Goal: Information Seeking & Learning: Find specific fact

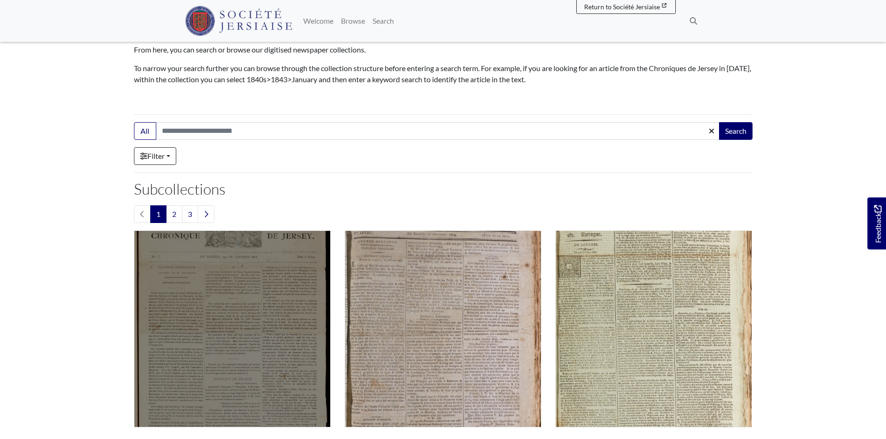
scroll to position [186, 0]
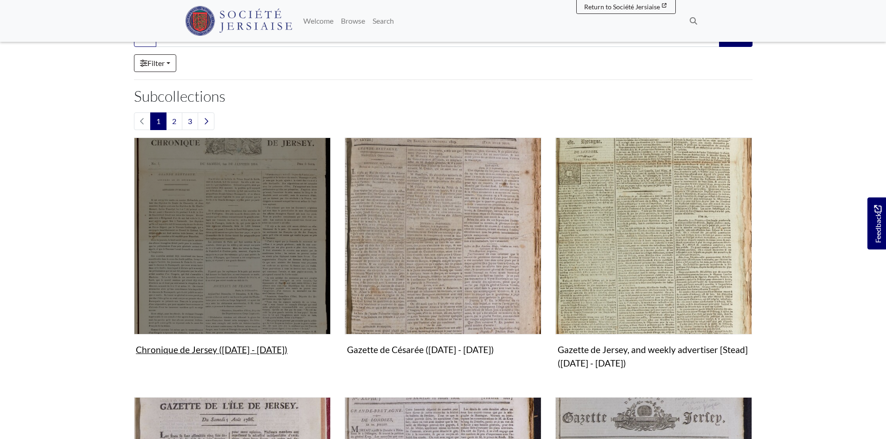
click at [219, 226] on img "Subcollection" at bounding box center [232, 236] width 197 height 197
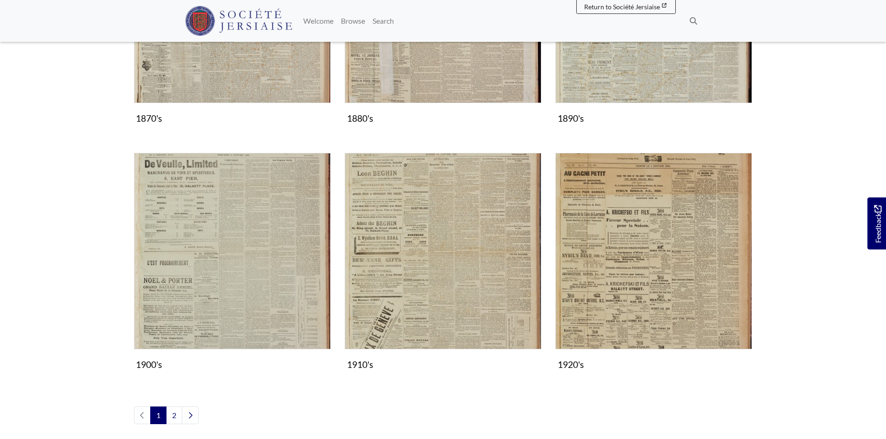
scroll to position [930, 0]
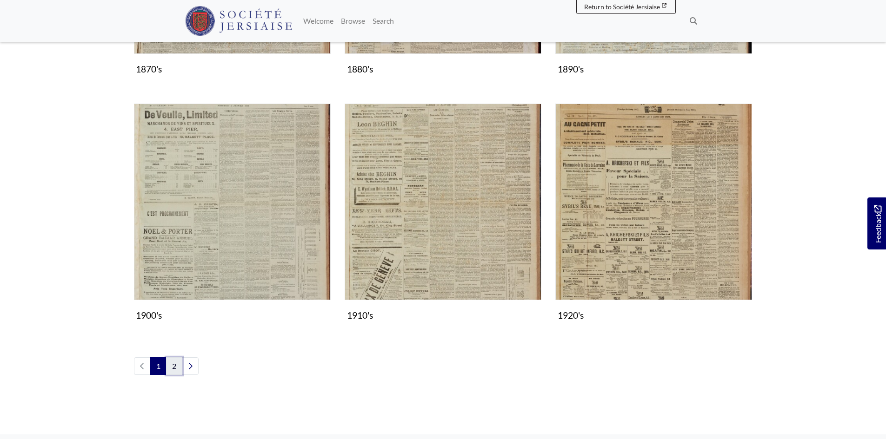
click at [173, 368] on link "2" at bounding box center [174, 367] width 16 height 18
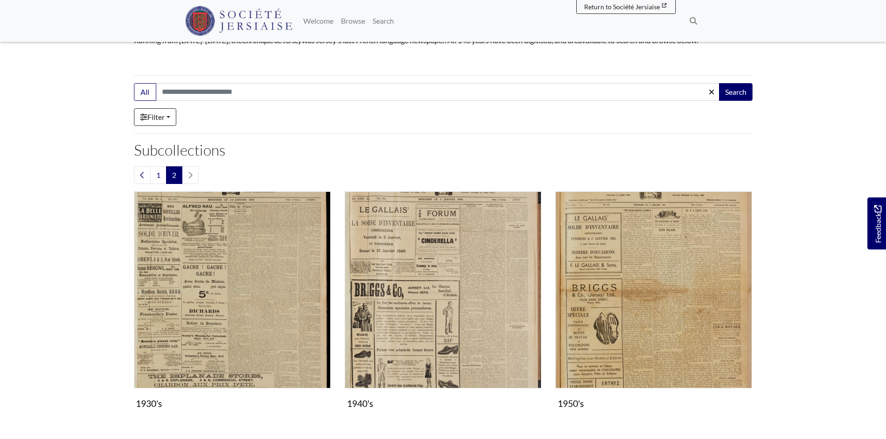
scroll to position [139, 0]
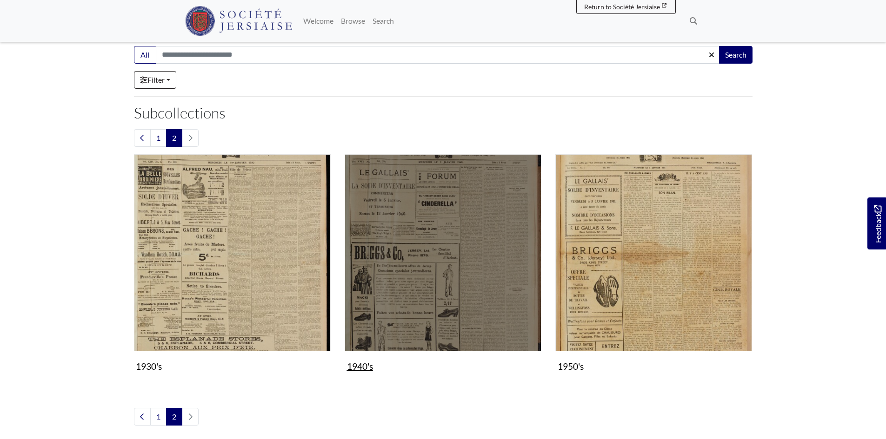
click at [492, 232] on img "Subcollection" at bounding box center [443, 252] width 197 height 197
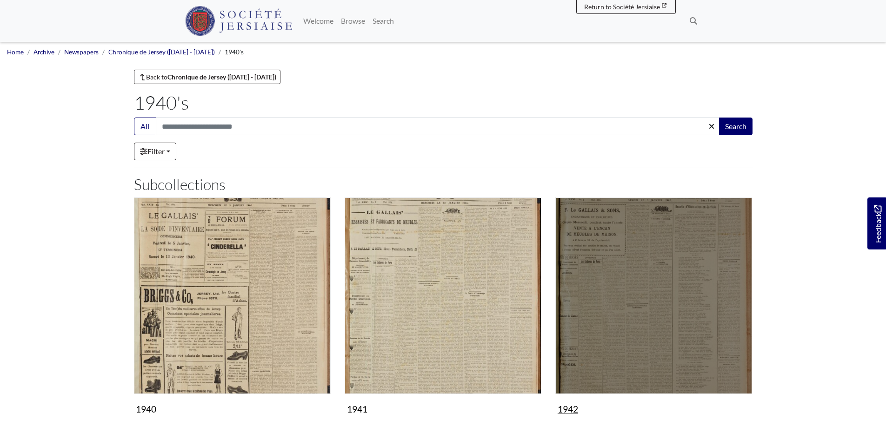
click at [675, 313] on img "Subcollection" at bounding box center [653, 296] width 197 height 197
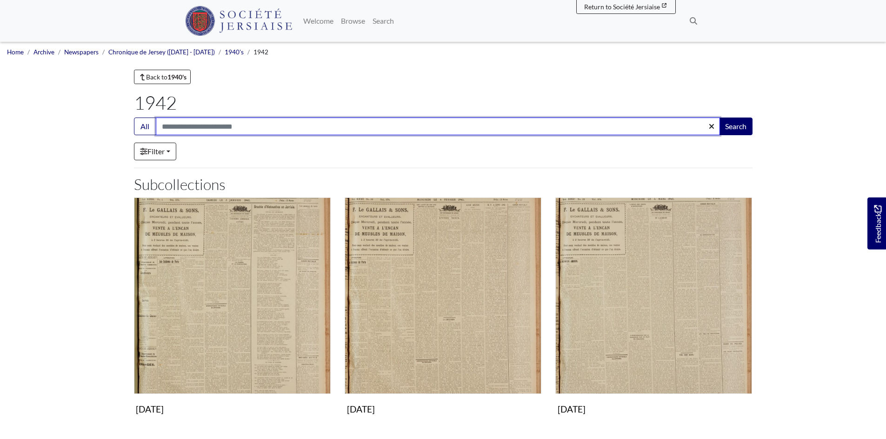
click at [199, 124] on input "Search:" at bounding box center [438, 127] width 564 height 18
type input "*****"
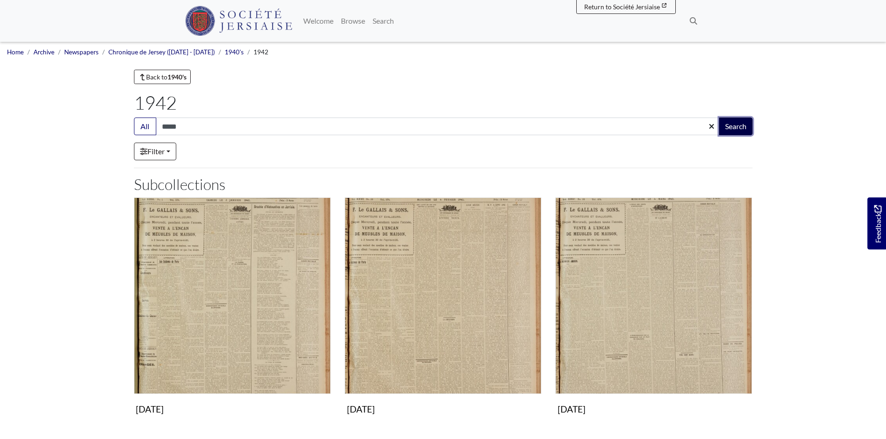
click at [734, 126] on button "Search" at bounding box center [735, 127] width 33 height 18
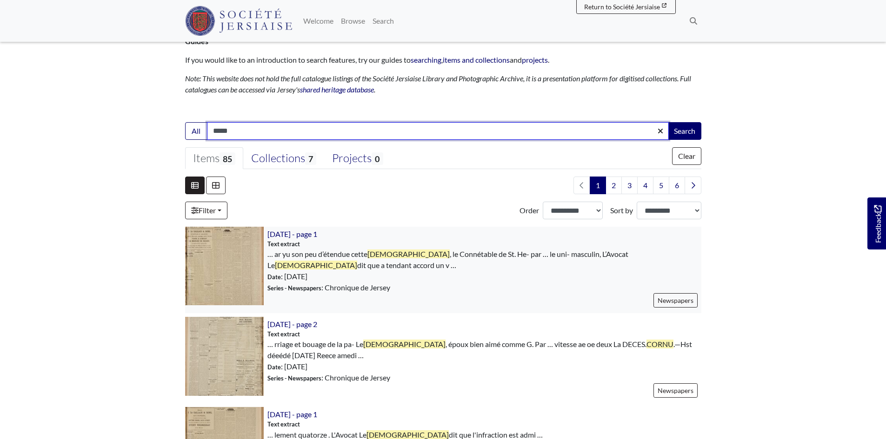
scroll to position [186, 0]
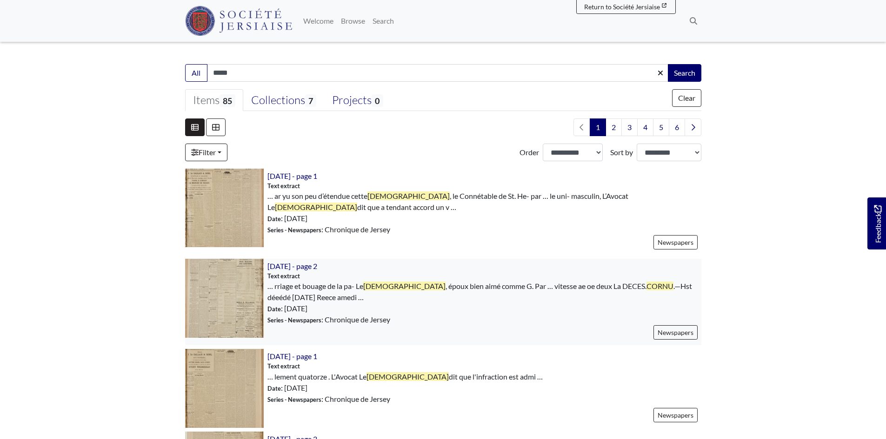
click at [229, 294] on img at bounding box center [224, 298] width 79 height 79
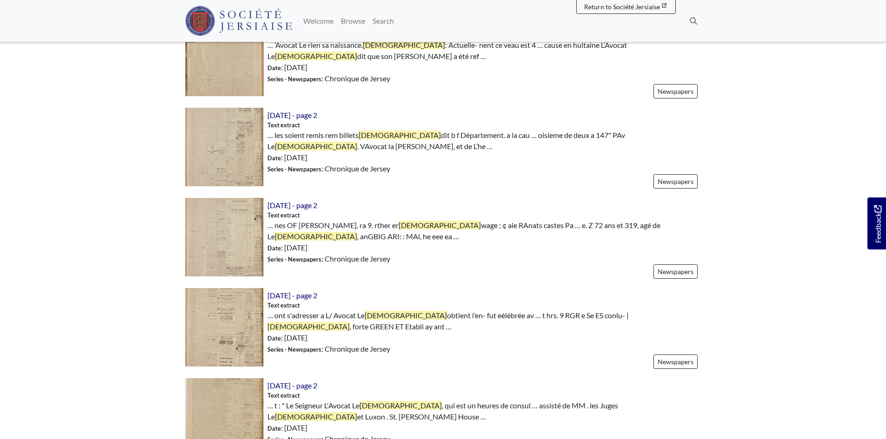
scroll to position [1302, 0]
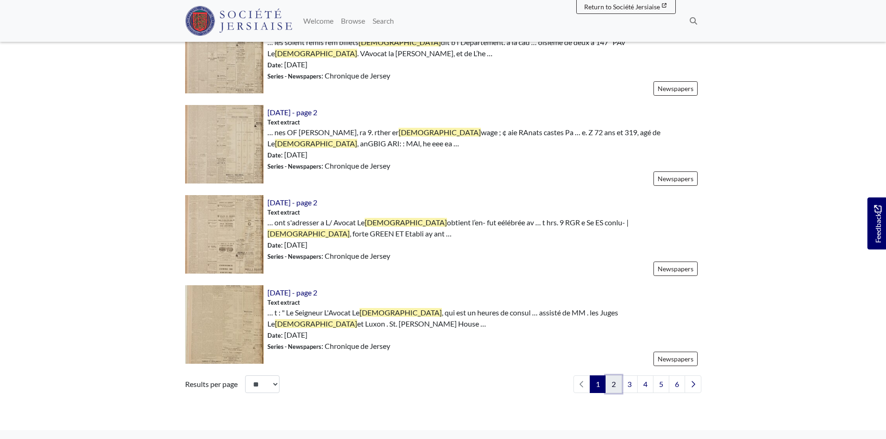
click at [610, 376] on link "2" at bounding box center [613, 385] width 16 height 18
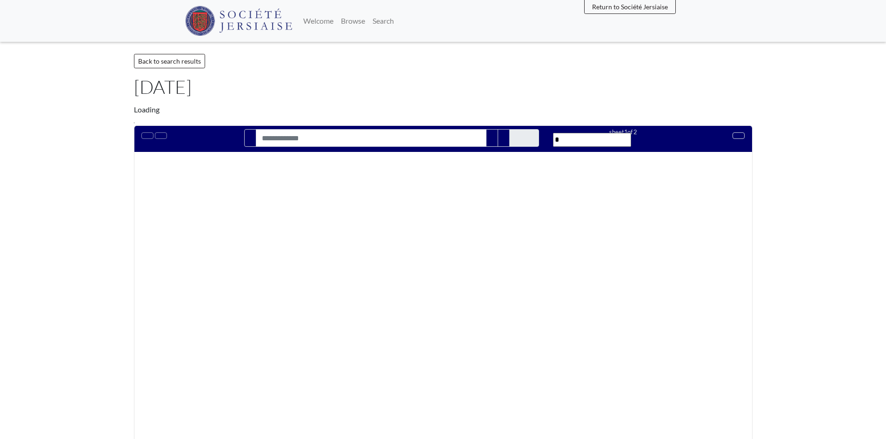
type input "*****"
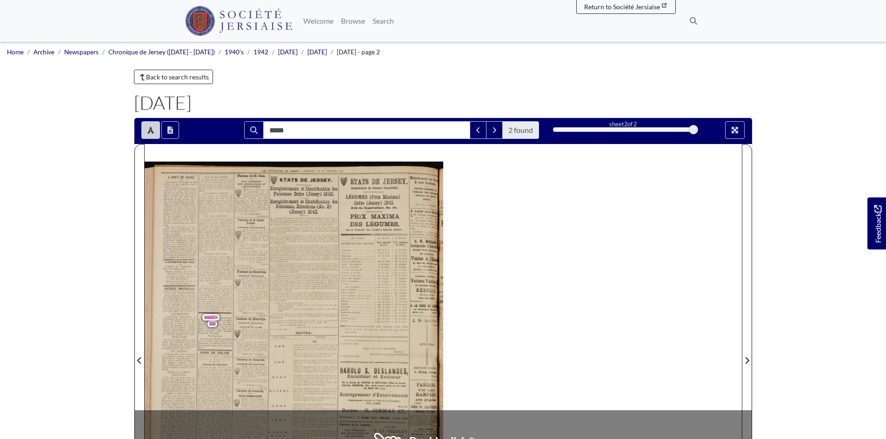
click at [211, 327] on span "Feuvre," at bounding box center [215, 326] width 8 height 3
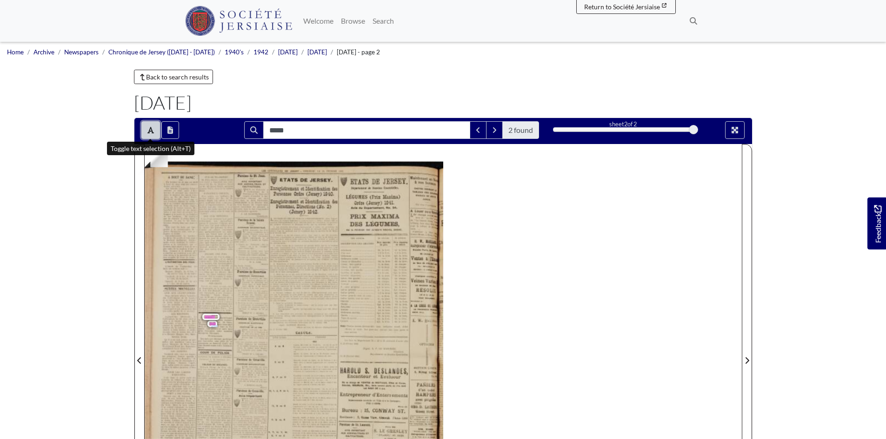
click at [153, 132] on icon "Toggle text selection (Alt+T)" at bounding box center [150, 129] width 7 height 7
click at [213, 327] on div at bounding box center [294, 355] width 298 height 422
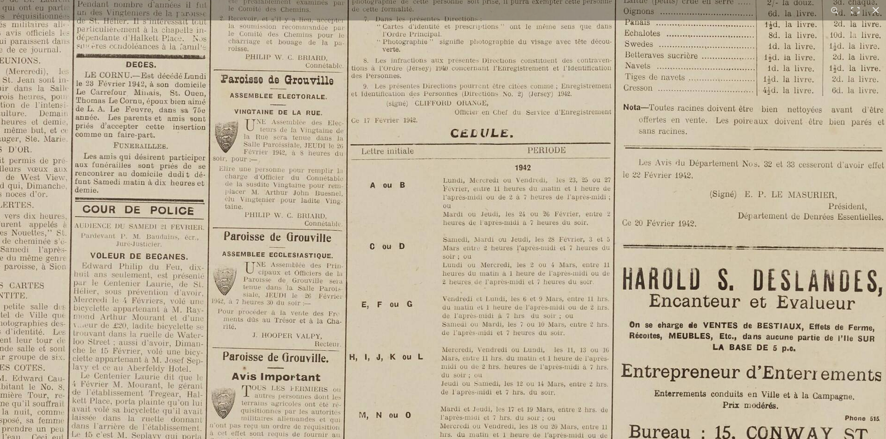
click at [55, 309] on img at bounding box center [443, 219] width 1150 height 1627
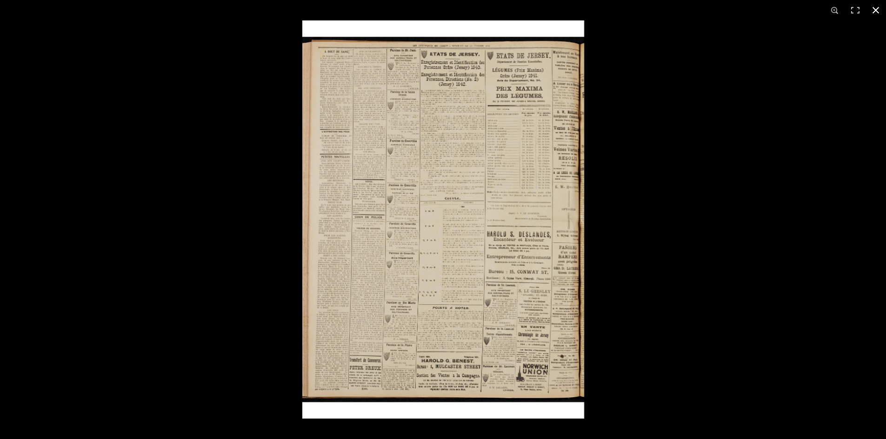
click at [710, 187] on div at bounding box center [745, 239] width 886 height 439
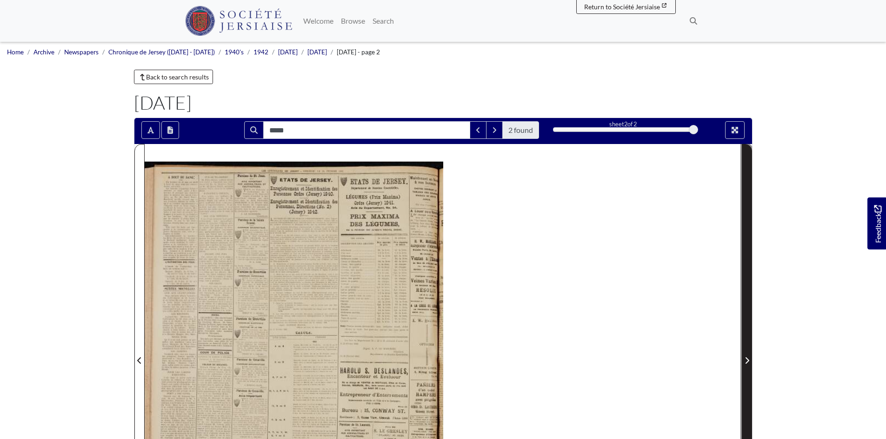
click at [747, 357] on icon "Next Page" at bounding box center [746, 360] width 5 height 7
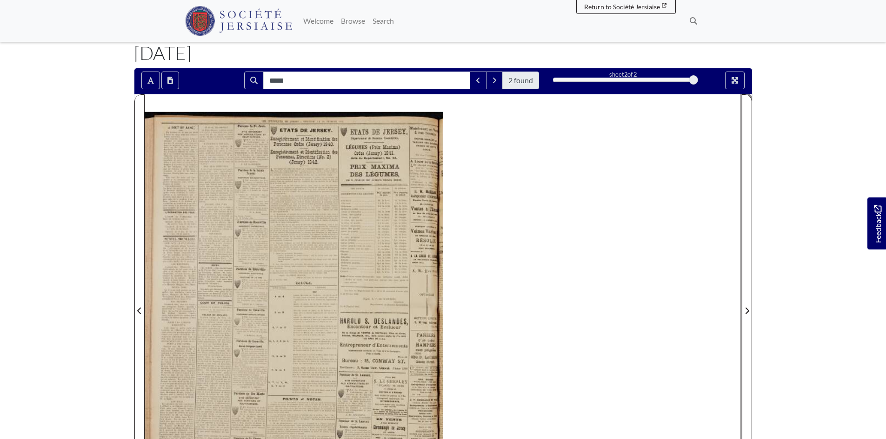
scroll to position [93, 0]
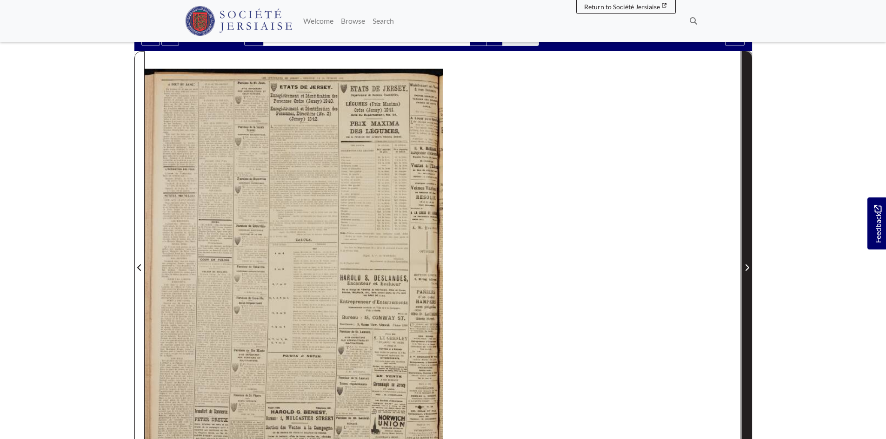
click at [746, 267] on icon "Next Page" at bounding box center [746, 267] width 5 height 7
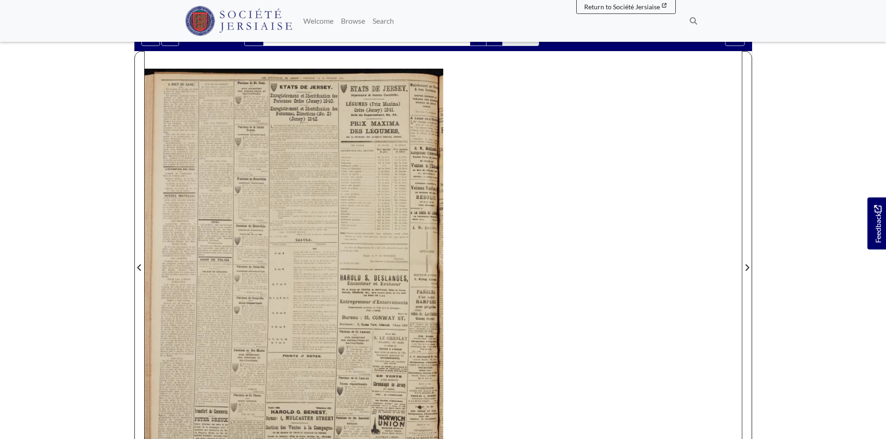
click at [611, 316] on div at bounding box center [443, 262] width 597 height 422
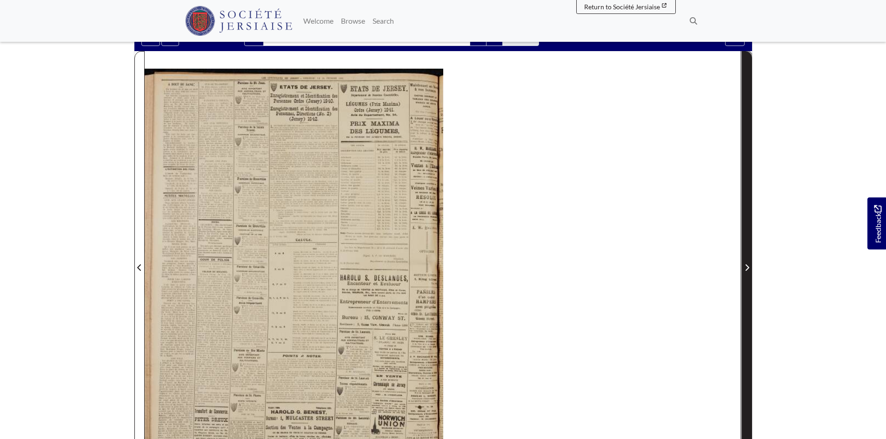
click at [746, 266] on icon "Next Page" at bounding box center [747, 268] width 4 height 7
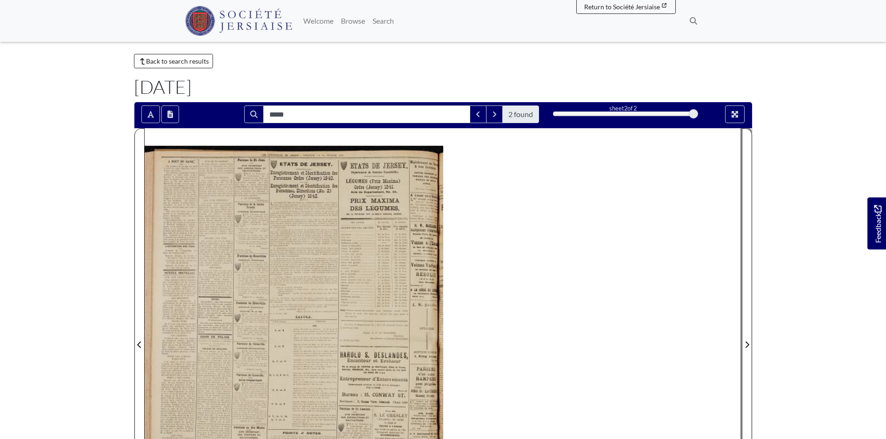
scroll to position [0, 0]
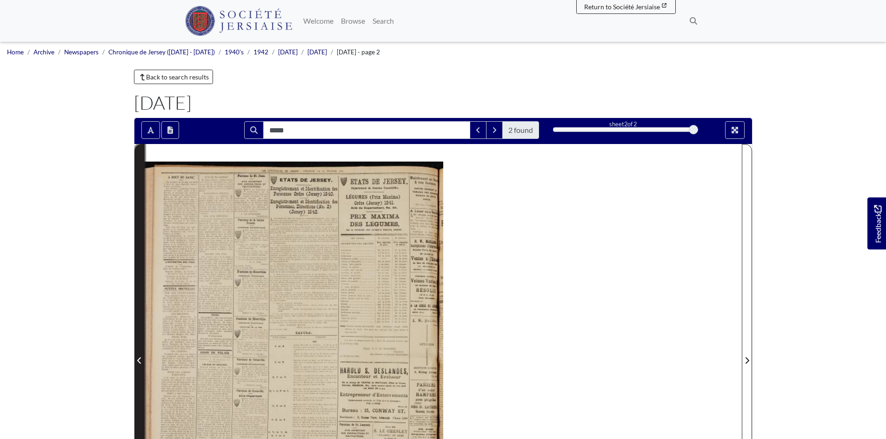
click at [139, 360] on icon "Previous Page" at bounding box center [139, 361] width 4 height 7
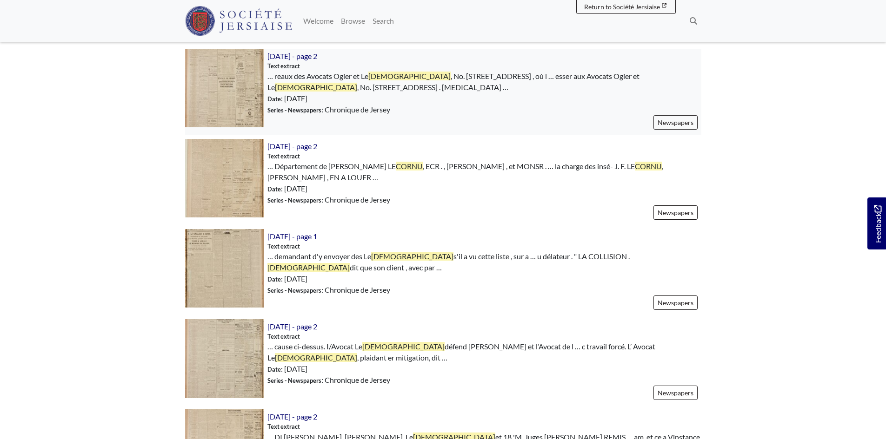
scroll to position [651, 0]
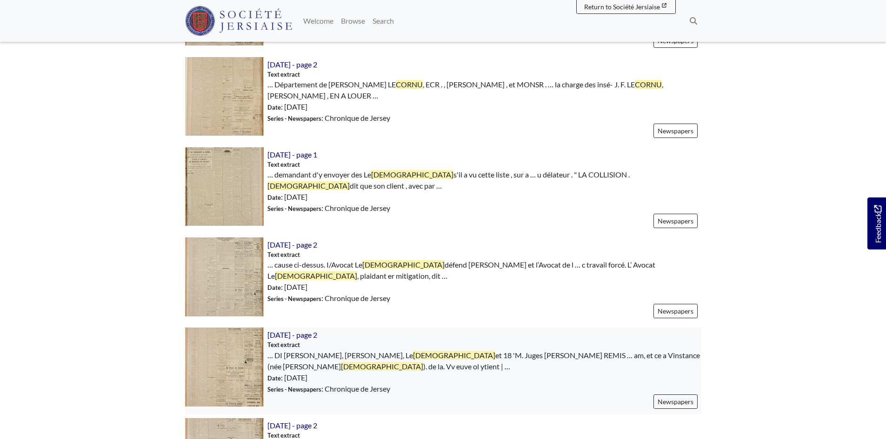
click at [226, 338] on img at bounding box center [224, 367] width 79 height 79
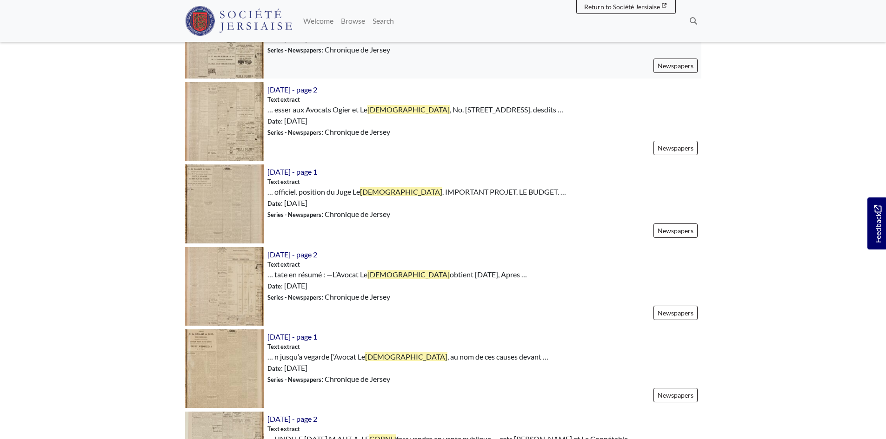
scroll to position [1255, 0]
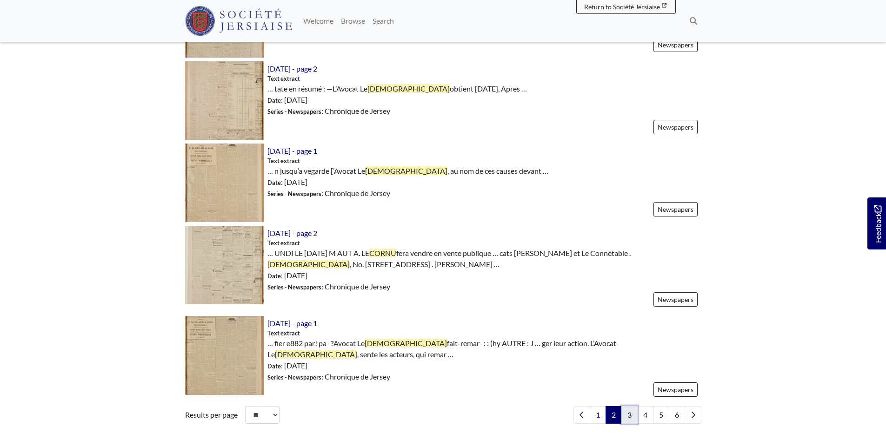
click at [628, 406] on link "3" at bounding box center [629, 415] width 16 height 18
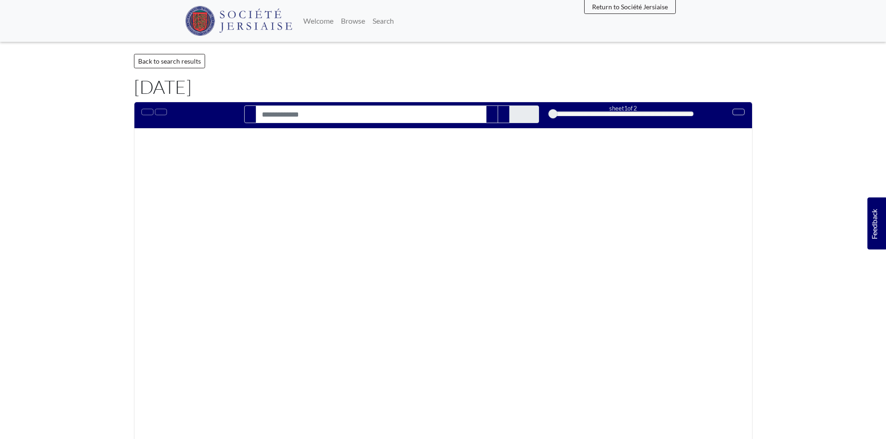
type input "*****"
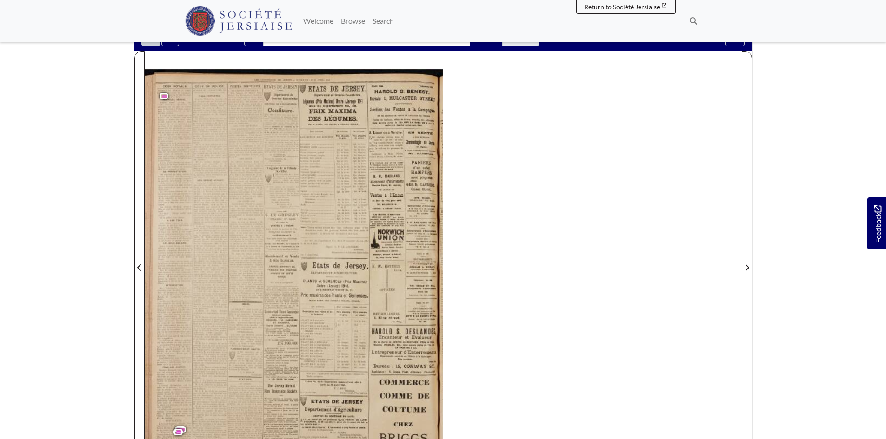
scroll to position [139, 0]
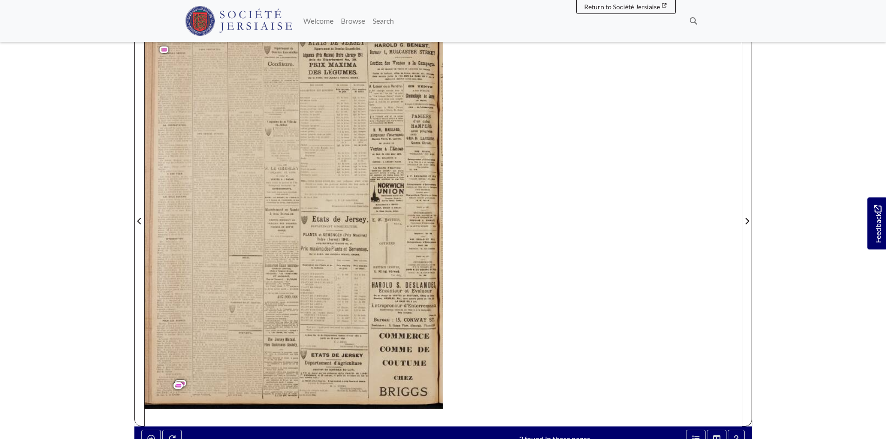
click at [198, 360] on div "COUR AUDIENCE ROYALE DU Pardevant SAMEDI Alexander éer., Bailli, Le Cornu et 18…" at bounding box center [294, 224] width 298 height 405
drag, startPoint x: 198, startPoint y: 360, endPoint x: 185, endPoint y: 302, distance: 59.6
click at [198, 360] on div "COUR AUDIENCE ROYALE DU Pardevant SAMEDI Alexander éer., Bailli, Le Cornu et 18…" at bounding box center [294, 224] width 298 height 405
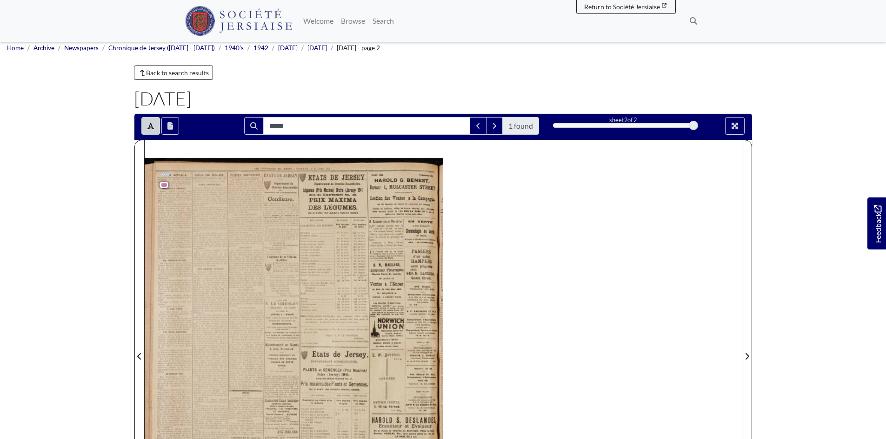
scroll to position [0, 0]
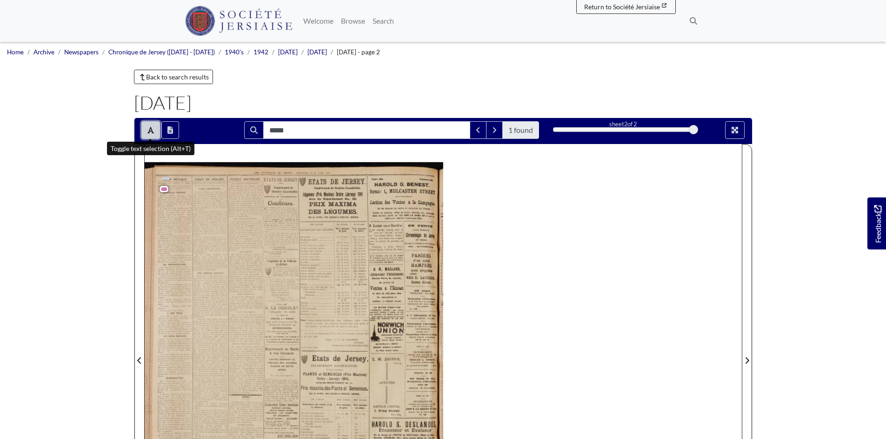
click at [146, 129] on button "Toggle text selection (Alt+T)" at bounding box center [150, 130] width 19 height 18
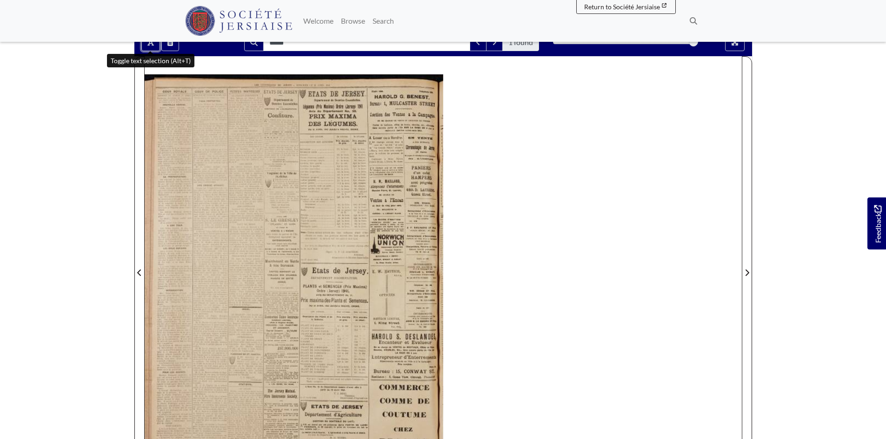
scroll to position [139, 0]
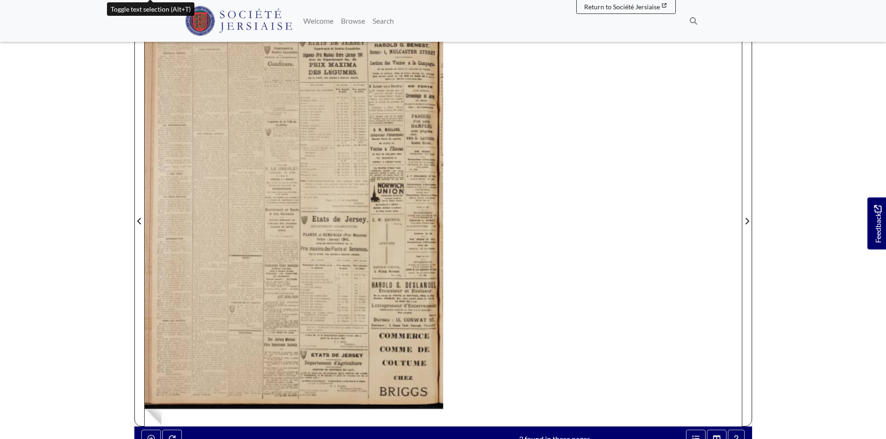
click at [185, 389] on img at bounding box center [294, 216] width 298 height 422
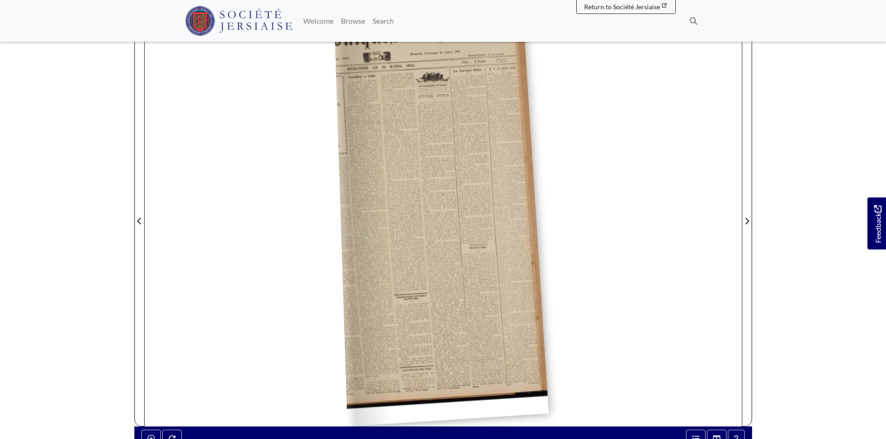
click at [185, 389] on div at bounding box center [294, 216] width 298 height 422
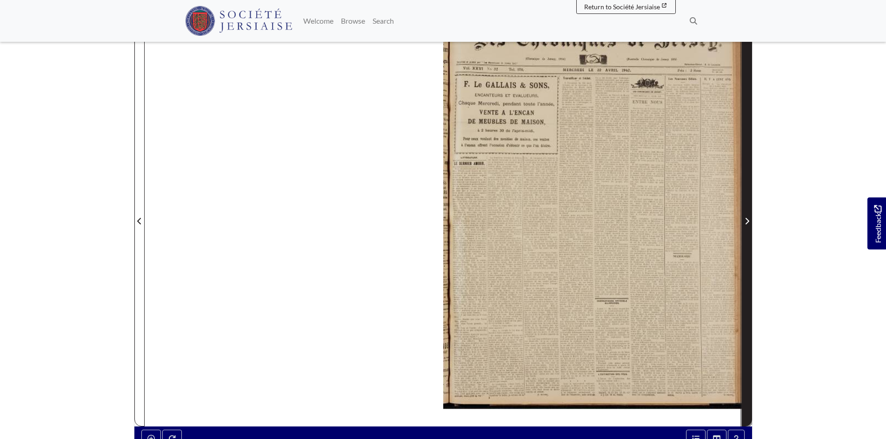
drag, startPoint x: 744, startPoint y: 218, endPoint x: 741, endPoint y: 224, distance: 6.9
click at [744, 218] on icon "Next Page" at bounding box center [746, 221] width 5 height 7
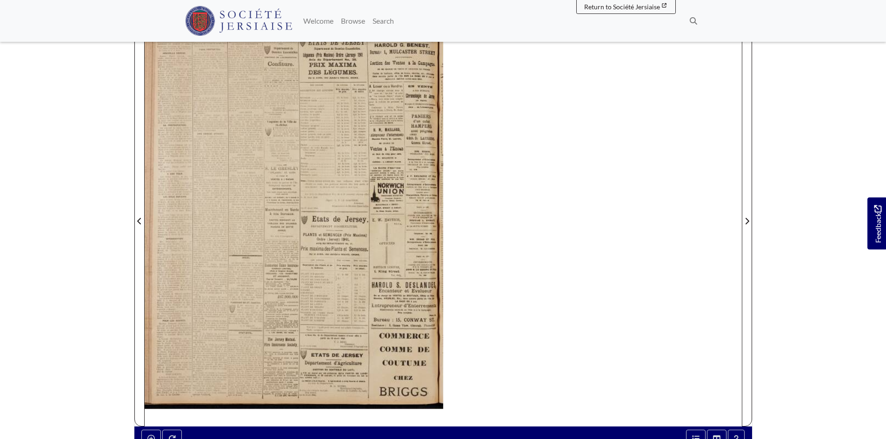
click at [210, 375] on div at bounding box center [294, 216] width 298 height 422
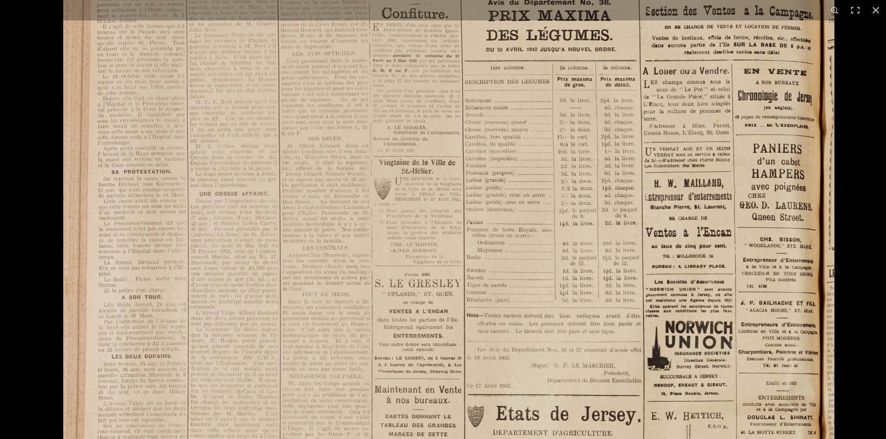
click at [493, 216] on img at bounding box center [448, 406] width 771 height 1090
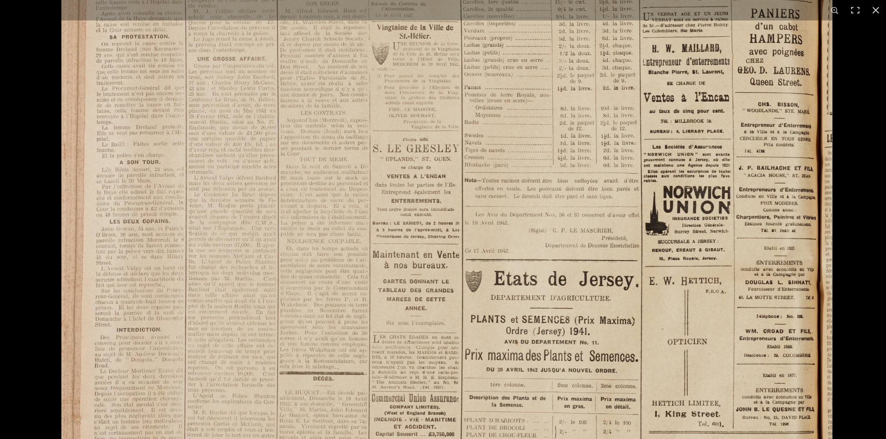
click at [404, 164] on img at bounding box center [446, 271] width 771 height 1090
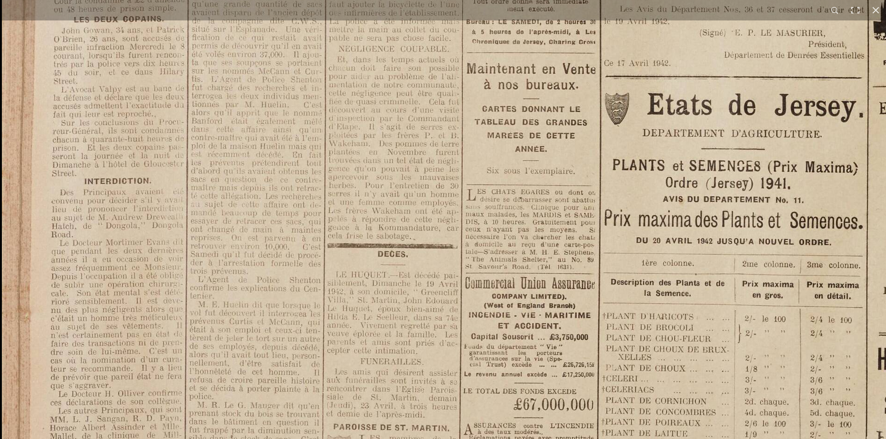
click at [359, 439] on html "Menu" at bounding box center [443, 256] width 886 height 791
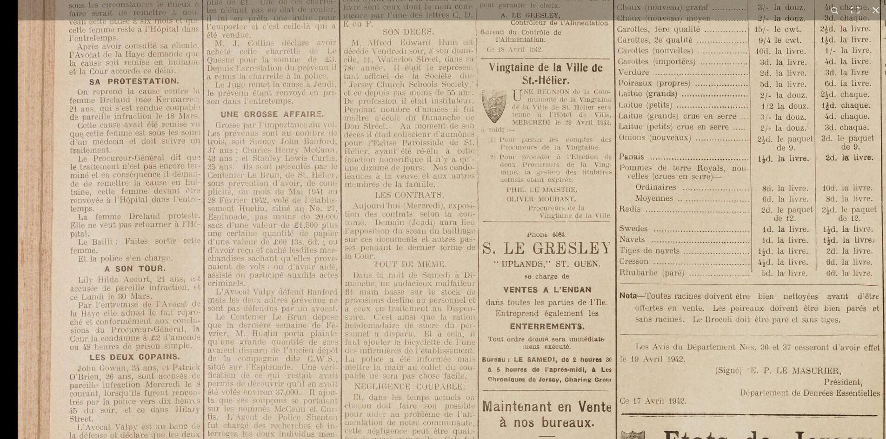
click at [379, 439] on html "Menu" at bounding box center [443, 256] width 886 height 791
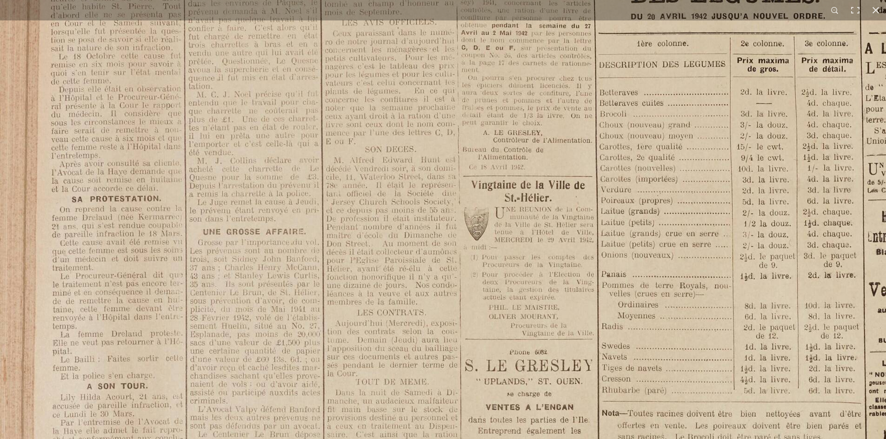
click at [419, 439] on html "Menu" at bounding box center [443, 256] width 886 height 791
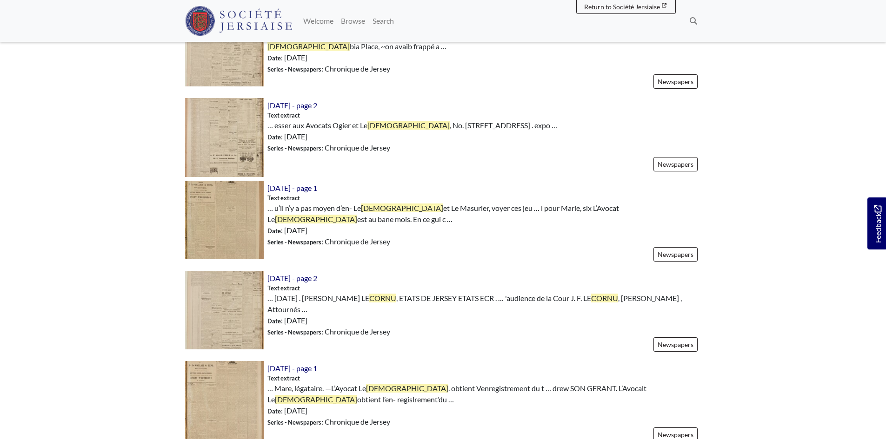
scroll to position [883, 0]
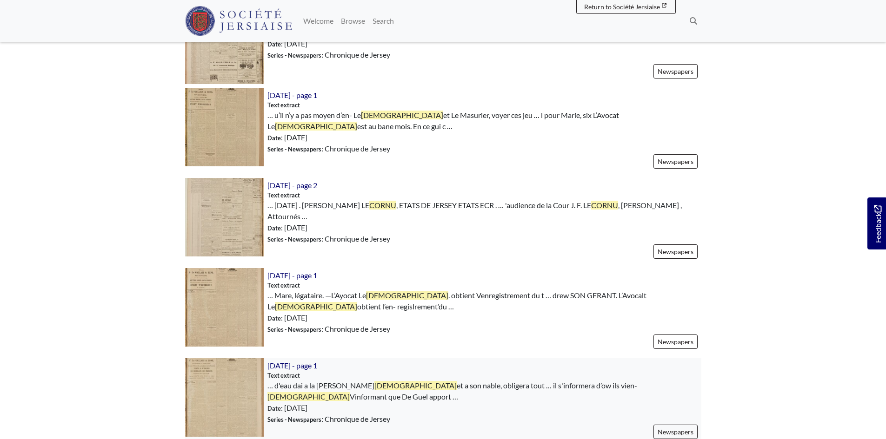
click at [222, 369] on img at bounding box center [224, 397] width 79 height 79
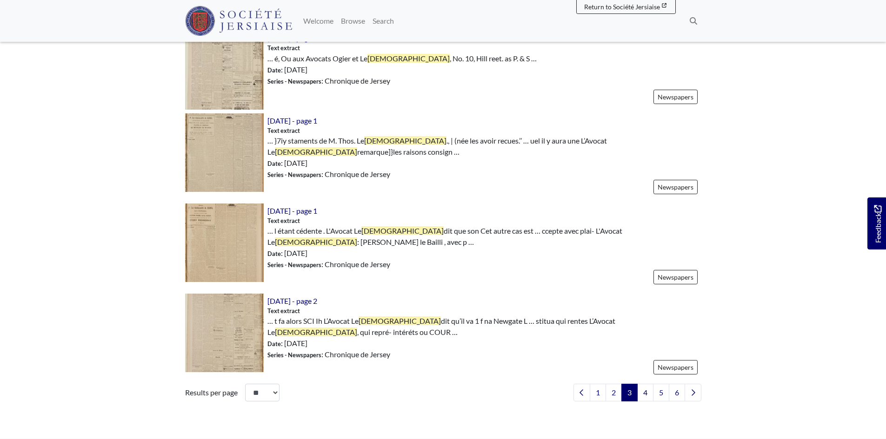
scroll to position [1302, 0]
click at [648, 384] on link "4" at bounding box center [645, 393] width 16 height 18
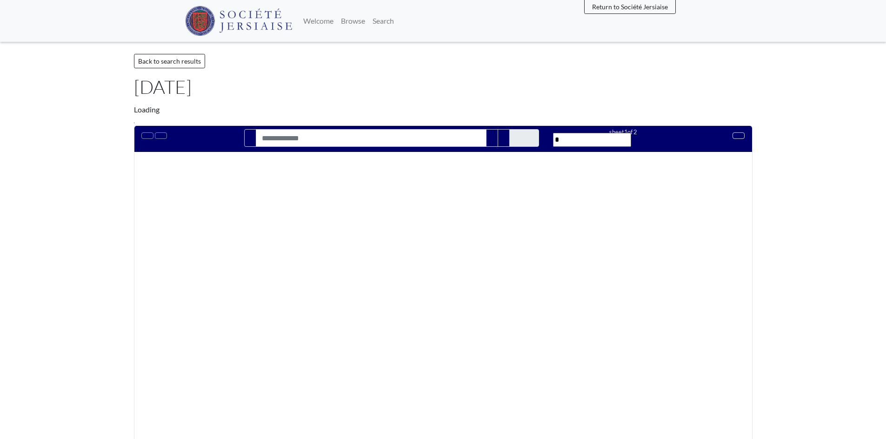
type input "*****"
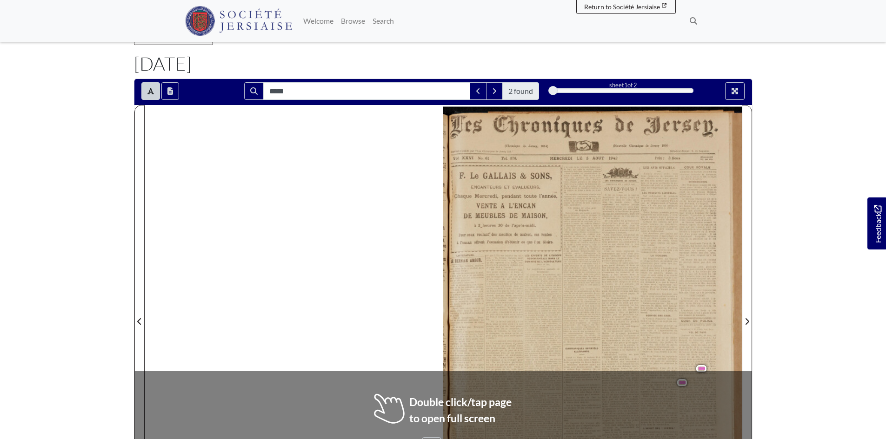
scroll to position [93, 0]
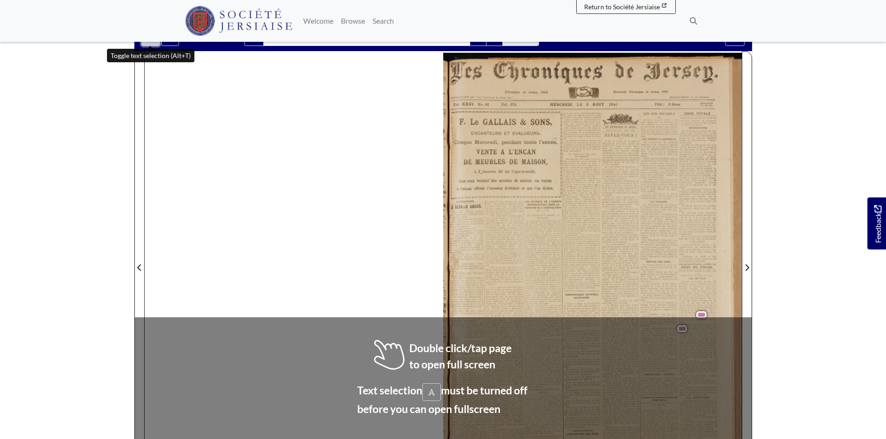
click at [146, 44] on button "Toggle text selection (Alt+T)" at bounding box center [150, 37] width 19 height 18
click at [724, 294] on div at bounding box center [592, 262] width 298 height 422
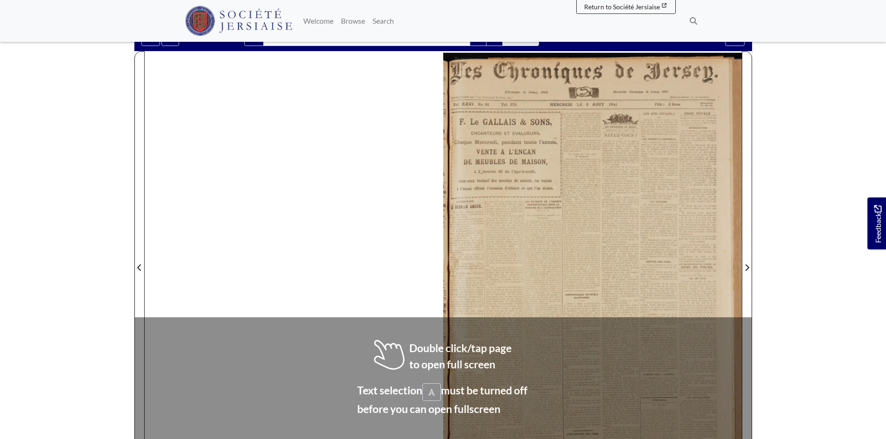
click at [723, 294] on div at bounding box center [592, 262] width 298 height 422
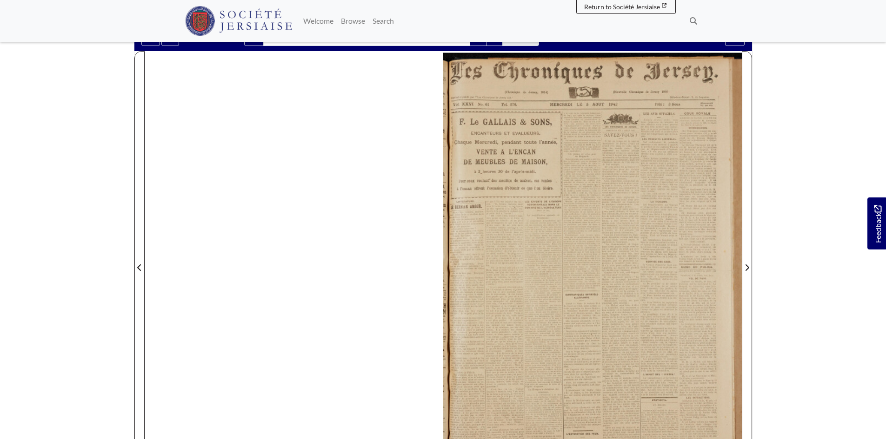
click at [695, 345] on div at bounding box center [592, 262] width 298 height 422
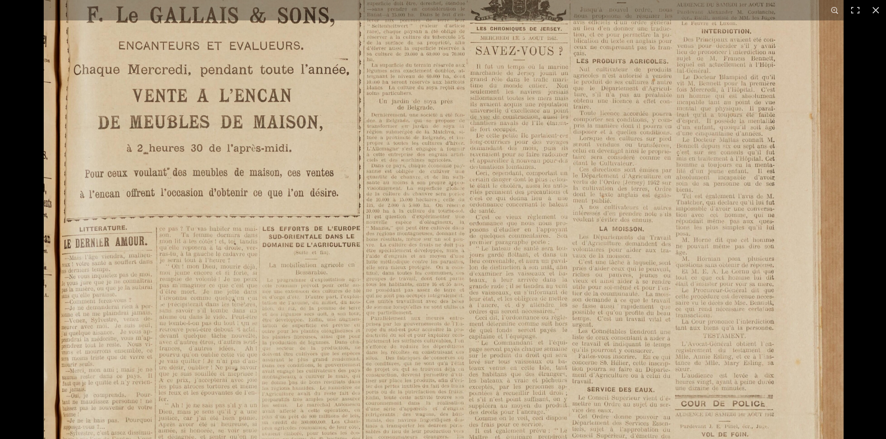
click at [511, 282] on img at bounding box center [444, 390] width 800 height 1131
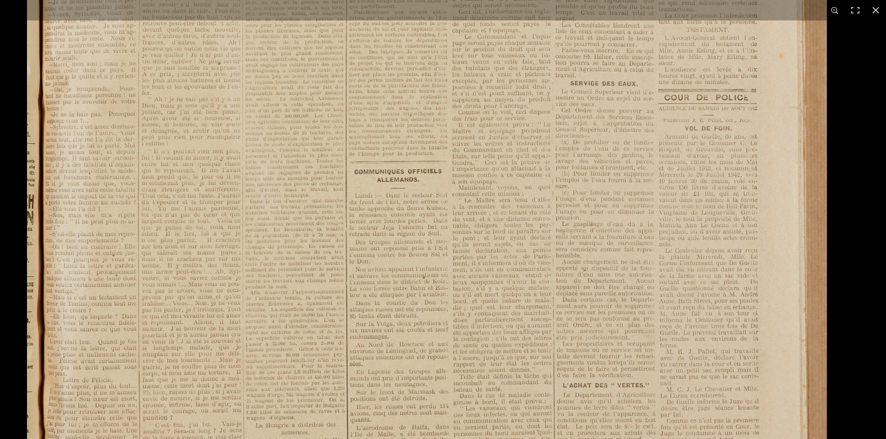
click at [681, 316] on img at bounding box center [427, 84] width 800 height 1131
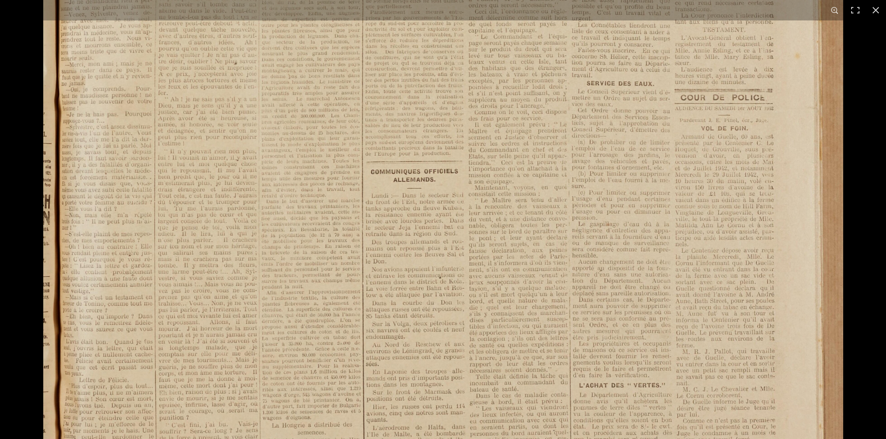
click at [727, 175] on img at bounding box center [443, 84] width 800 height 1131
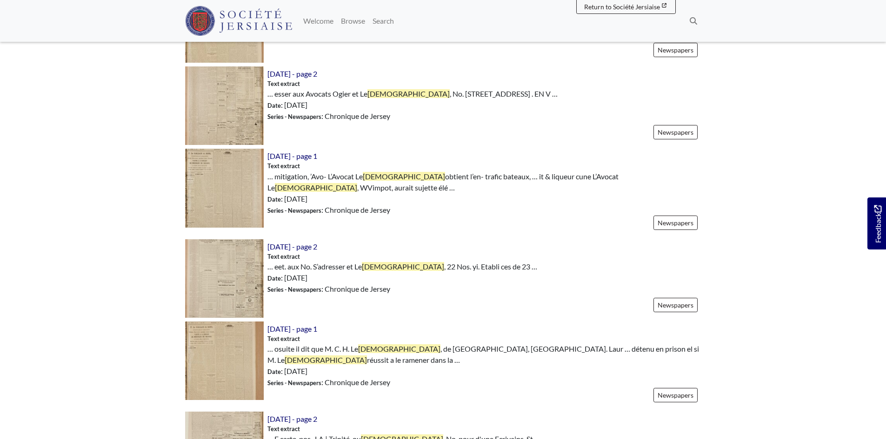
scroll to position [1255, 0]
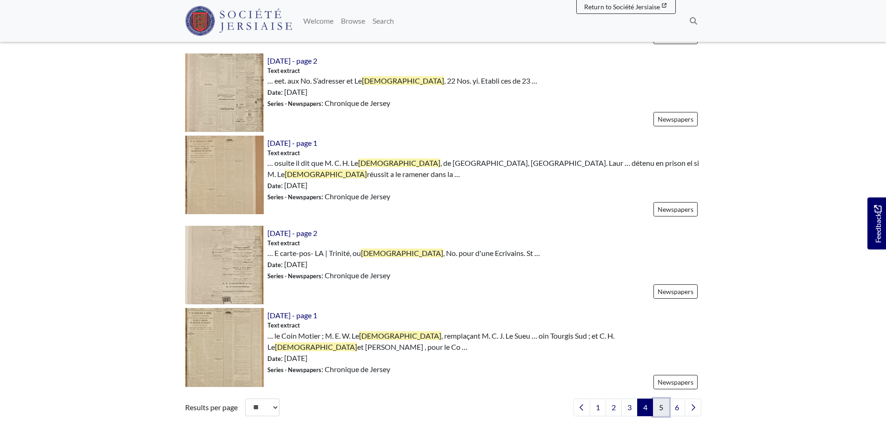
click at [661, 399] on link "5" at bounding box center [661, 408] width 16 height 18
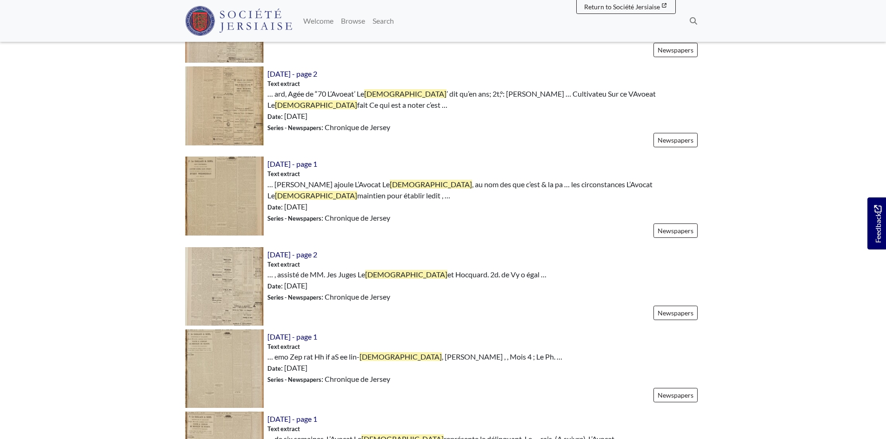
scroll to position [1255, 0]
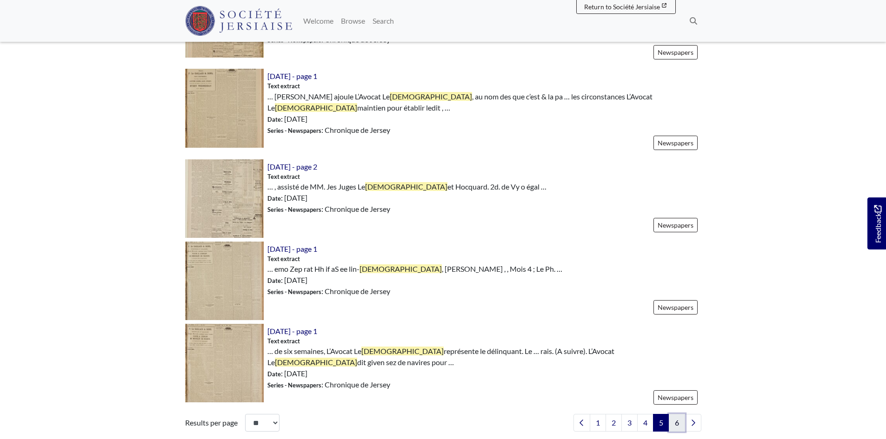
click at [673, 414] on link "6" at bounding box center [677, 423] width 16 height 18
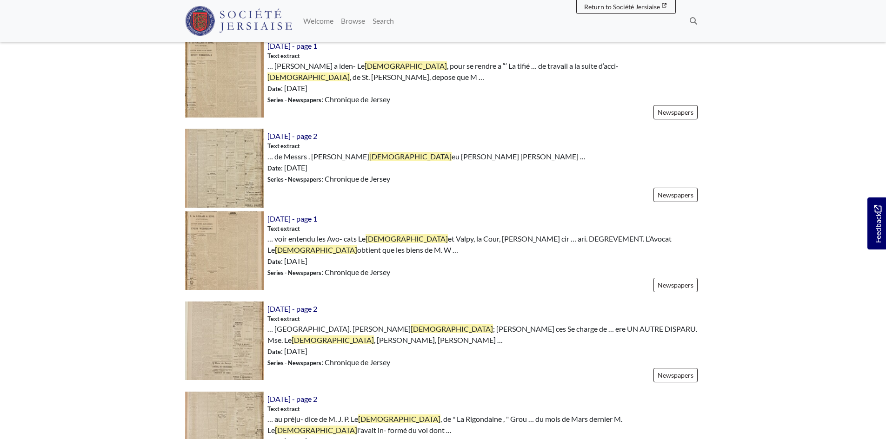
scroll to position [943, 0]
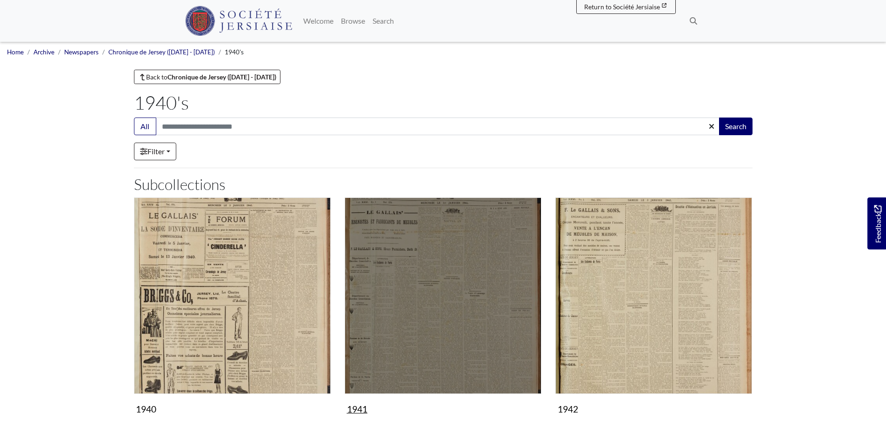
click at [457, 319] on img "Subcollection" at bounding box center [443, 296] width 197 height 197
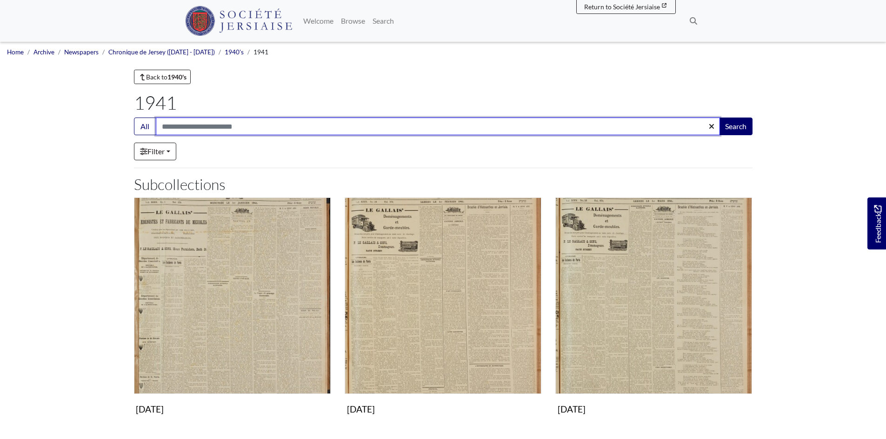
click at [225, 126] on input "Search:" at bounding box center [438, 127] width 564 height 18
type input "*****"
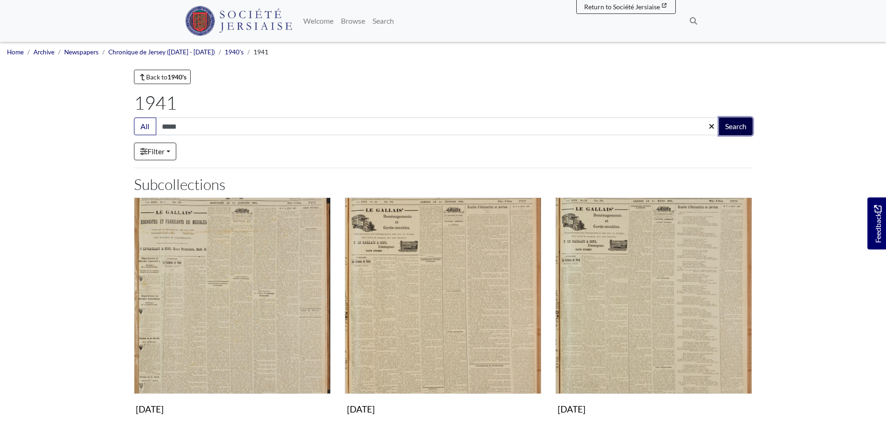
click at [739, 130] on button "Search" at bounding box center [735, 127] width 33 height 18
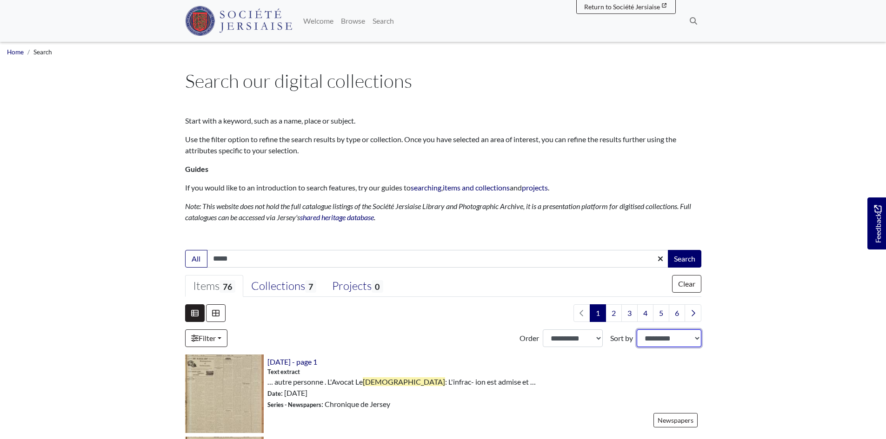
click at [695, 337] on select "**********" at bounding box center [669, 339] width 65 height 18
select select "*****"
click at [637, 330] on select "**********" at bounding box center [669, 339] width 65 height 18
click at [597, 338] on select "**********" at bounding box center [573, 339] width 60 height 18
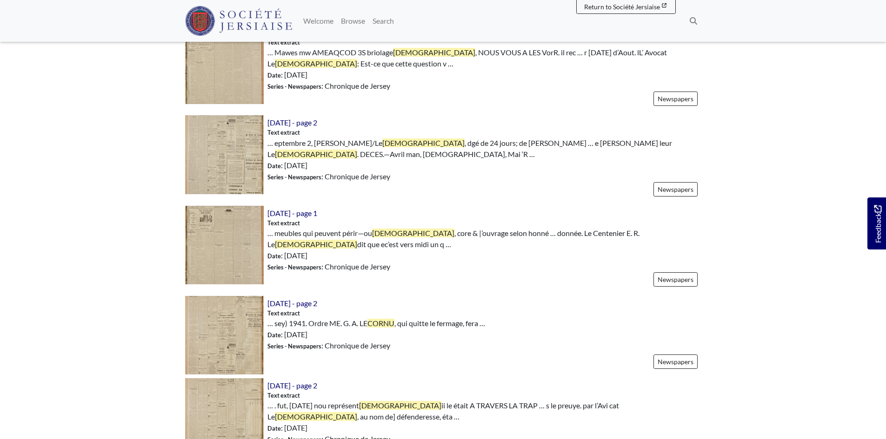
scroll to position [1302, 0]
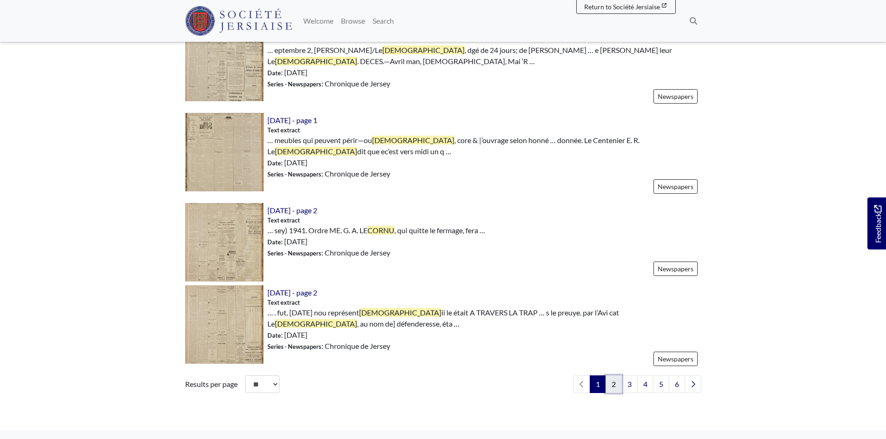
click at [615, 376] on link "2" at bounding box center [613, 385] width 16 height 18
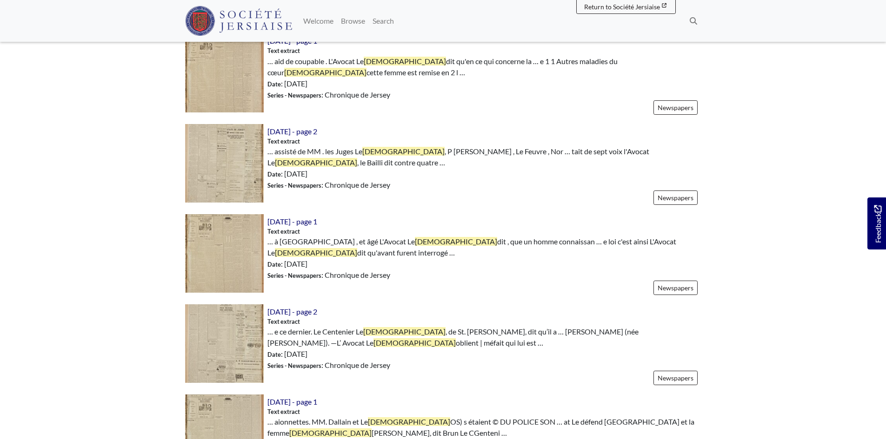
scroll to position [1209, 0]
